Goal: Task Accomplishment & Management: Complete application form

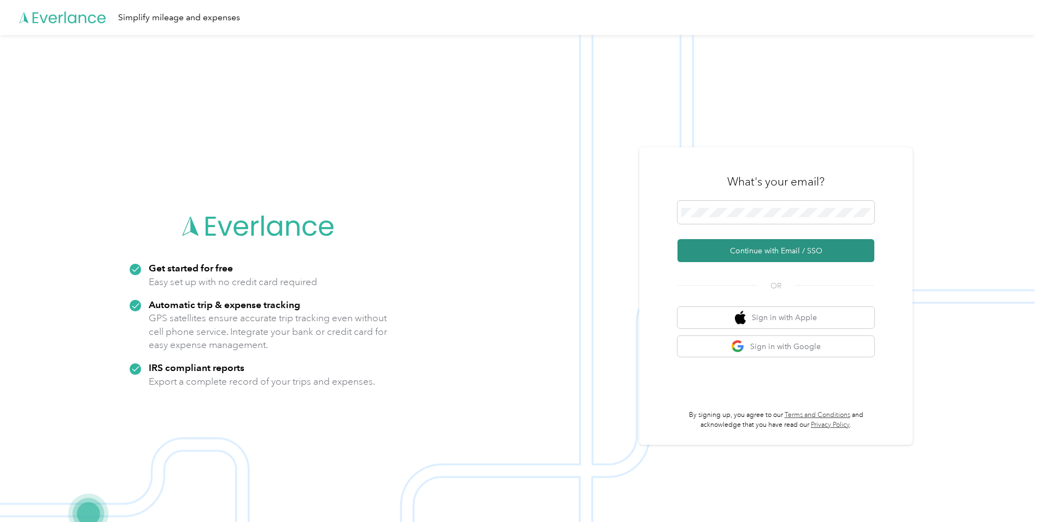
click at [770, 252] on button "Continue with Email / SSO" at bounding box center [776, 250] width 197 height 23
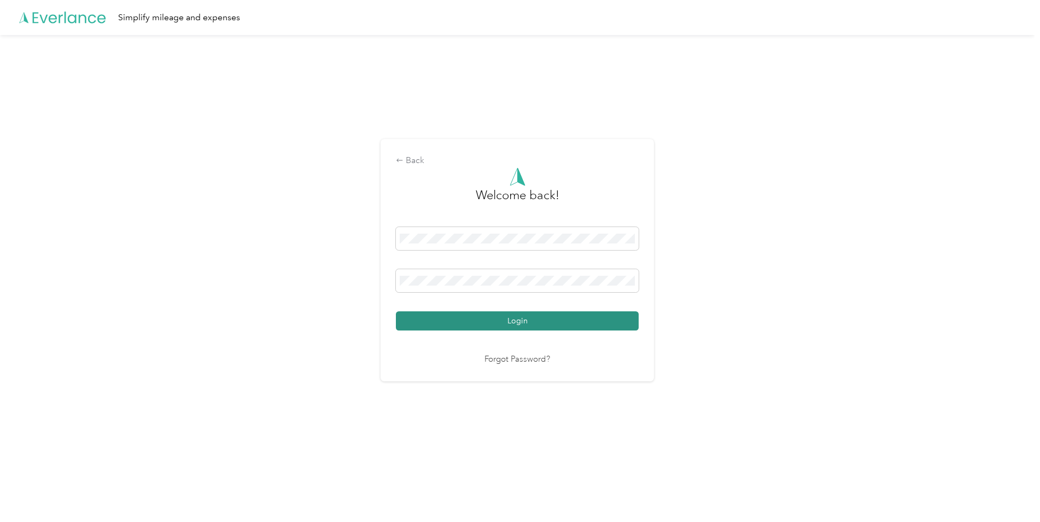
click at [530, 326] on button "Login" at bounding box center [517, 320] width 243 height 19
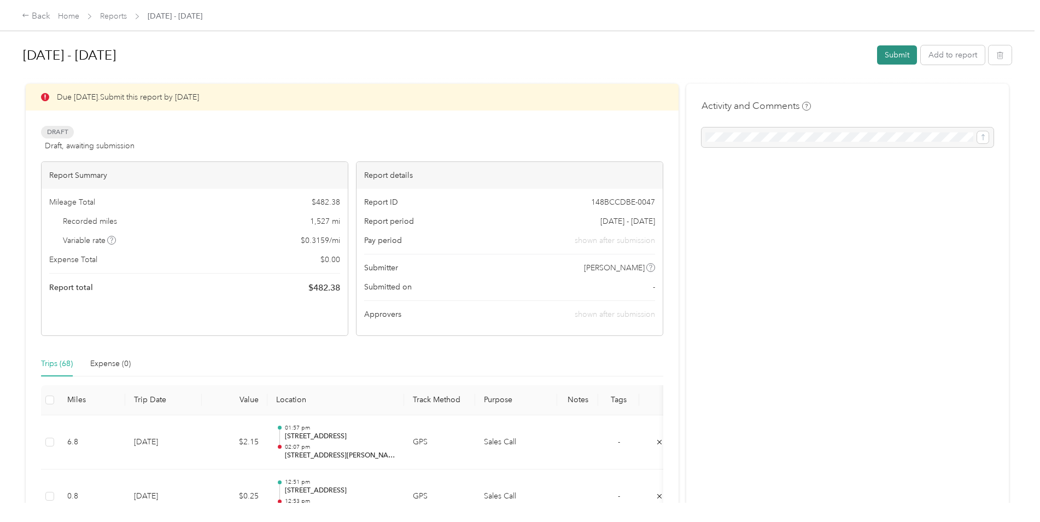
click at [895, 49] on button "Submit" at bounding box center [897, 54] width 40 height 19
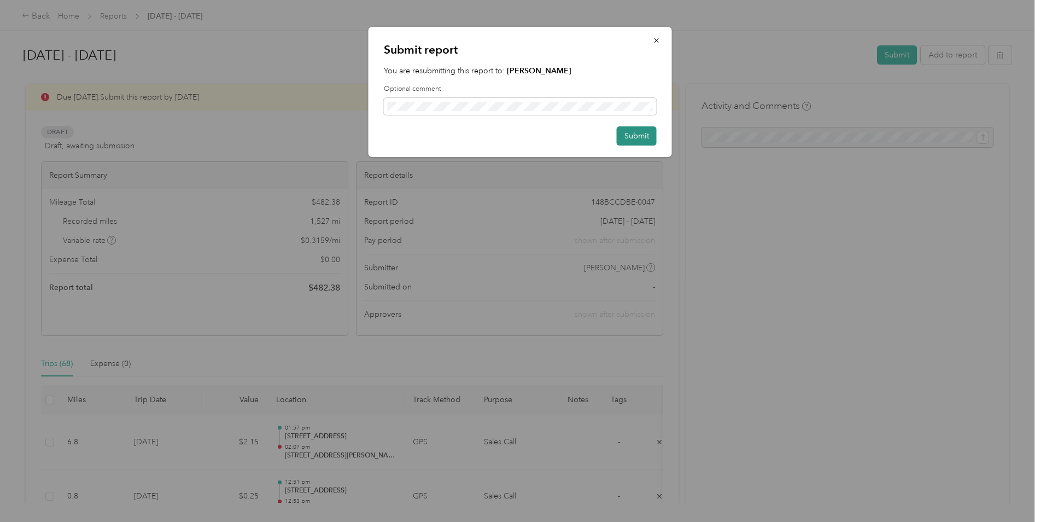
click at [636, 134] on button "Submit" at bounding box center [637, 135] width 40 height 19
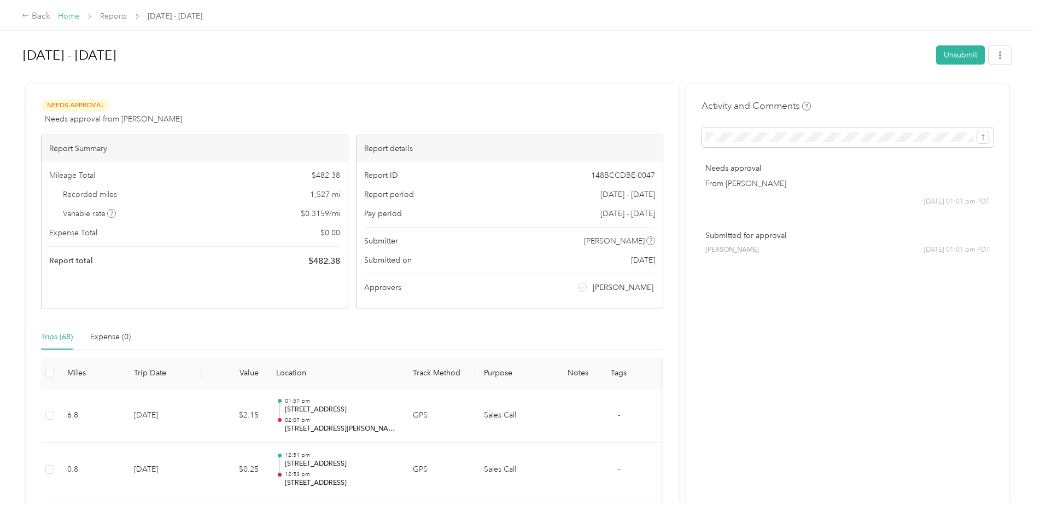
click at [69, 14] on link "Home" at bounding box center [68, 15] width 21 height 9
